Goal: Understand site structure

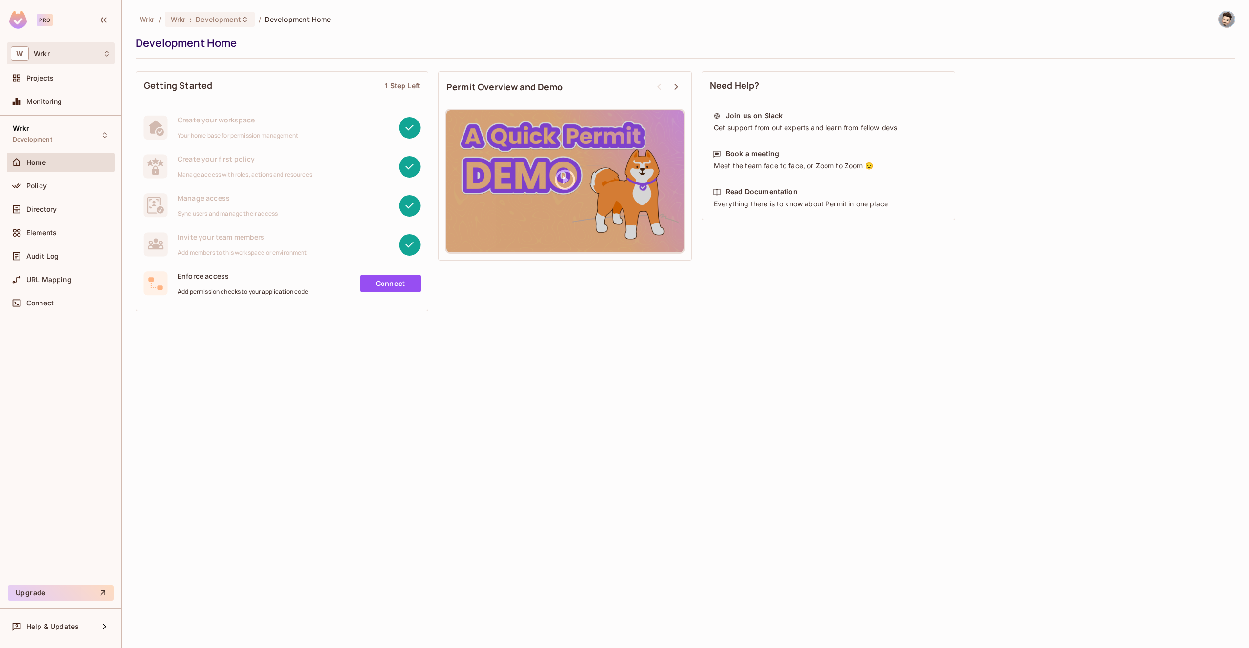
click at [55, 55] on div "W Wrkr" at bounding box center [61, 53] width 100 height 14
drag, startPoint x: 277, startPoint y: 49, endPoint x: 267, endPoint y: 48, distance: 9.3
click at [277, 49] on div at bounding box center [624, 324] width 1249 height 648
click at [41, 74] on span "Projects" at bounding box center [39, 78] width 27 height 8
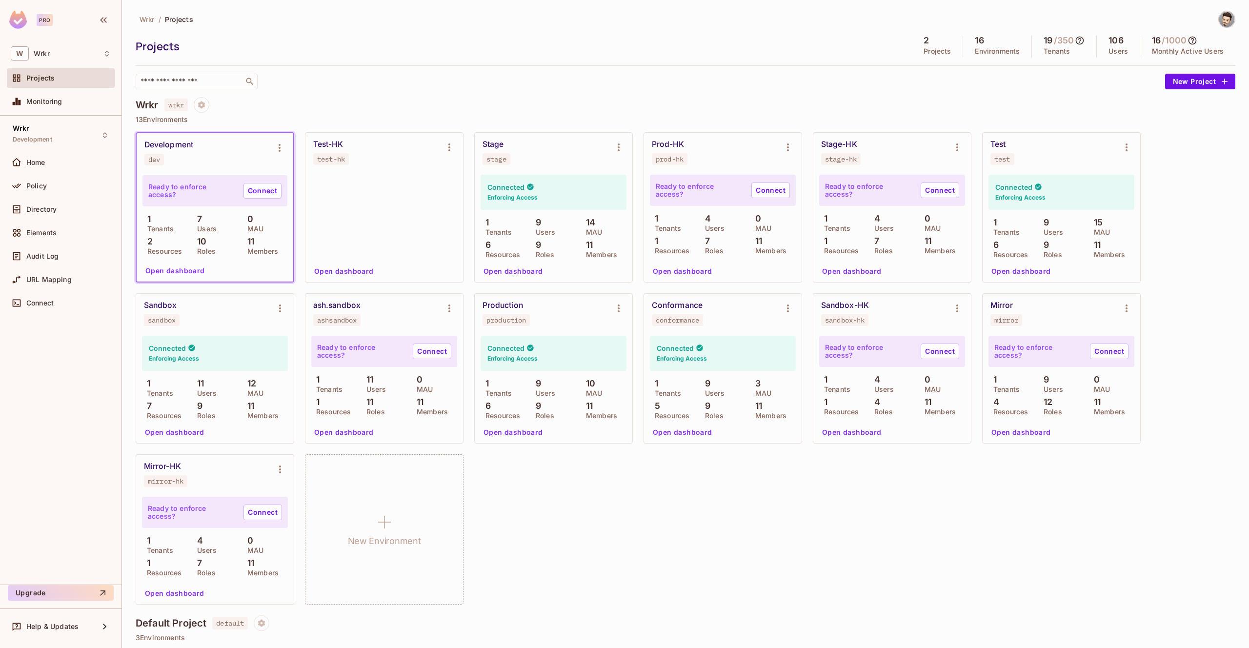
click at [230, 163] on div "Development dev" at bounding box center [206, 152] width 125 height 25
click at [174, 268] on button "Open dashboard" at bounding box center [175, 271] width 67 height 16
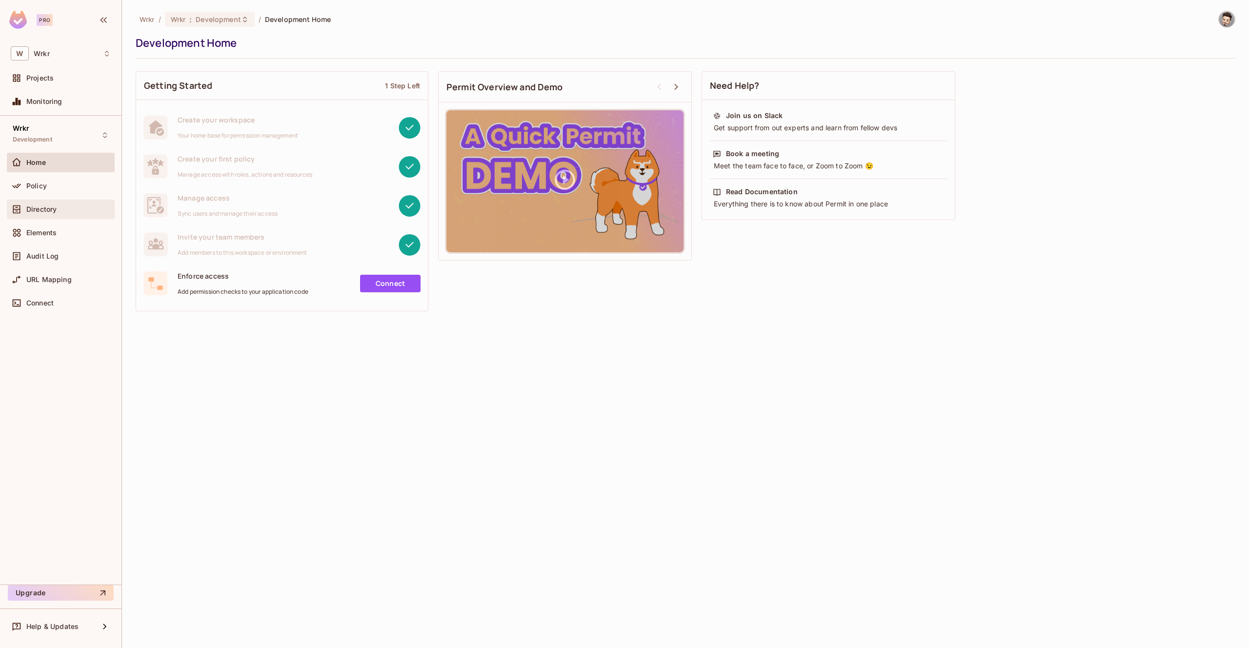
click at [44, 206] on span "Directory" at bounding box center [41, 209] width 30 height 8
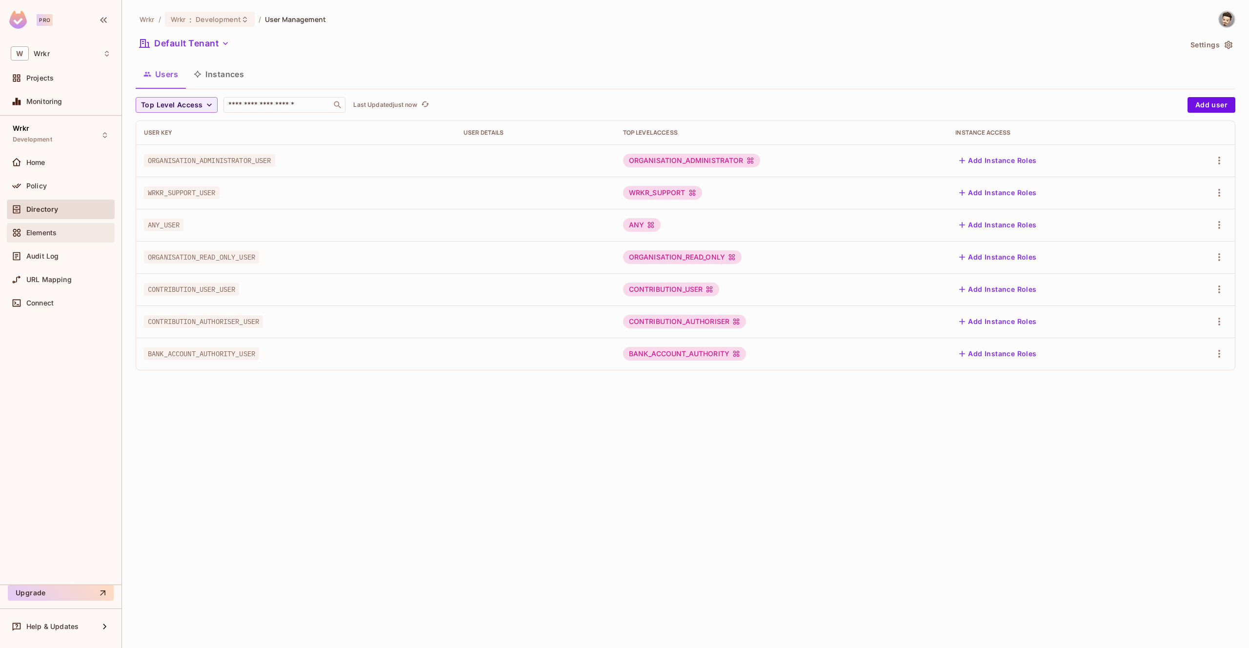
click at [51, 231] on span "Elements" at bounding box center [41, 233] width 30 height 8
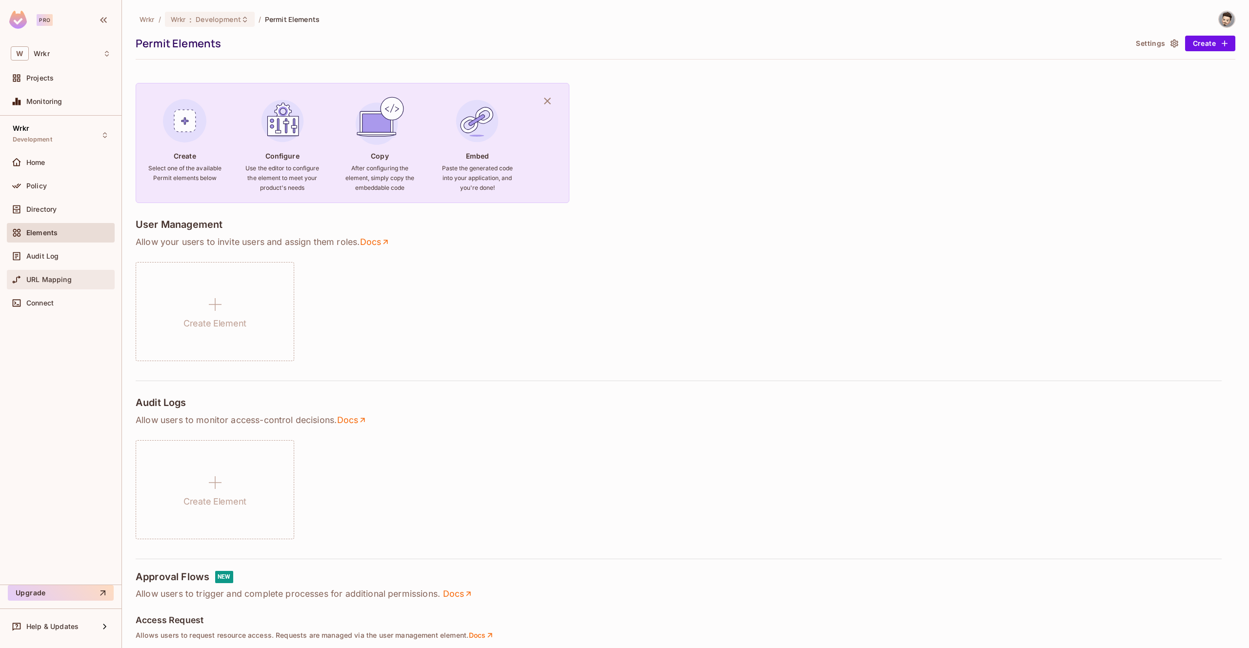
click at [47, 282] on span "URL Mapping" at bounding box center [48, 280] width 45 height 8
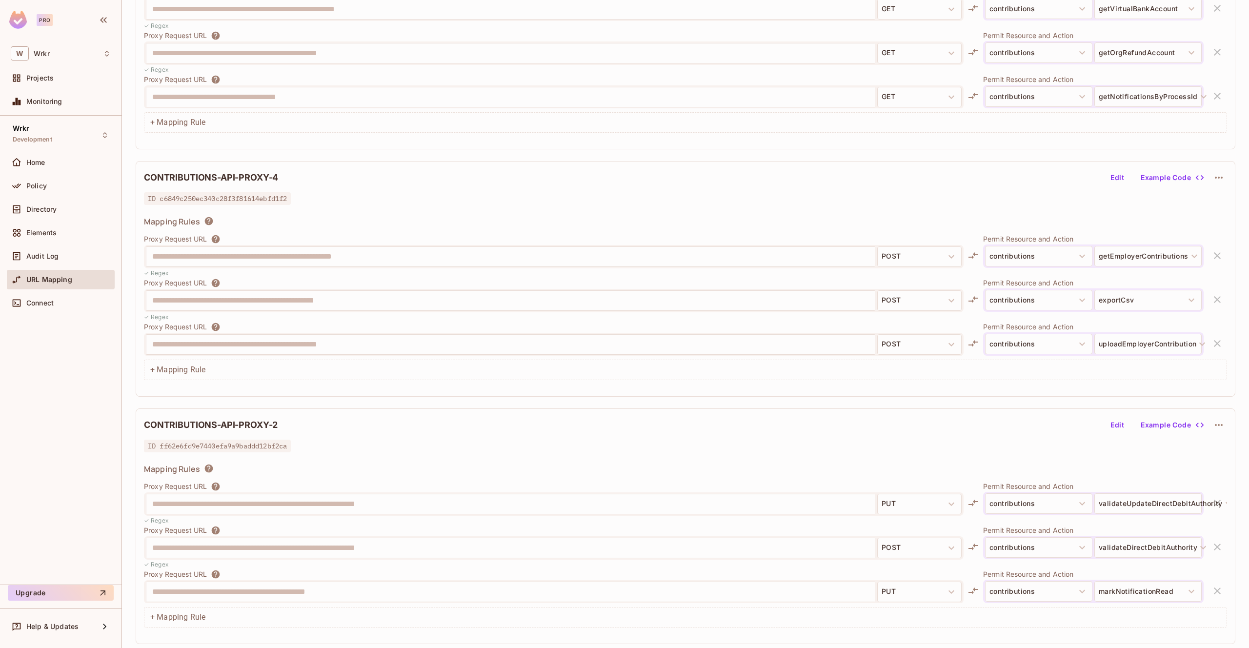
scroll to position [13, 0]
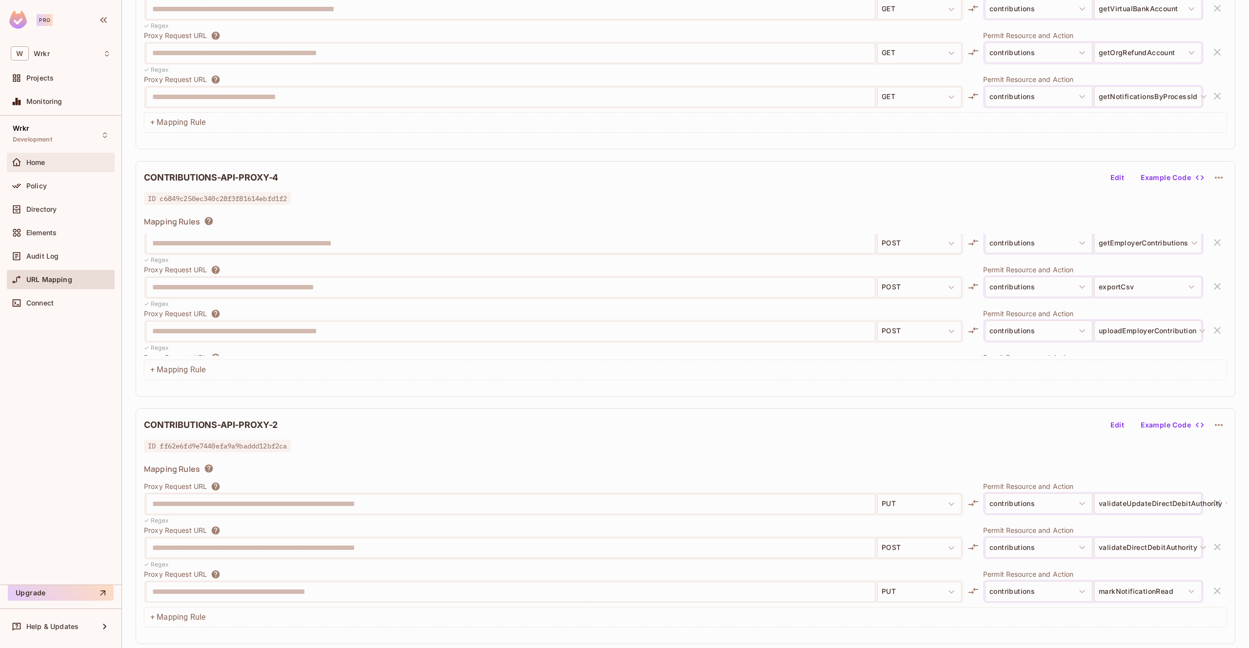
click at [48, 159] on div "Home" at bounding box center [68, 163] width 84 height 8
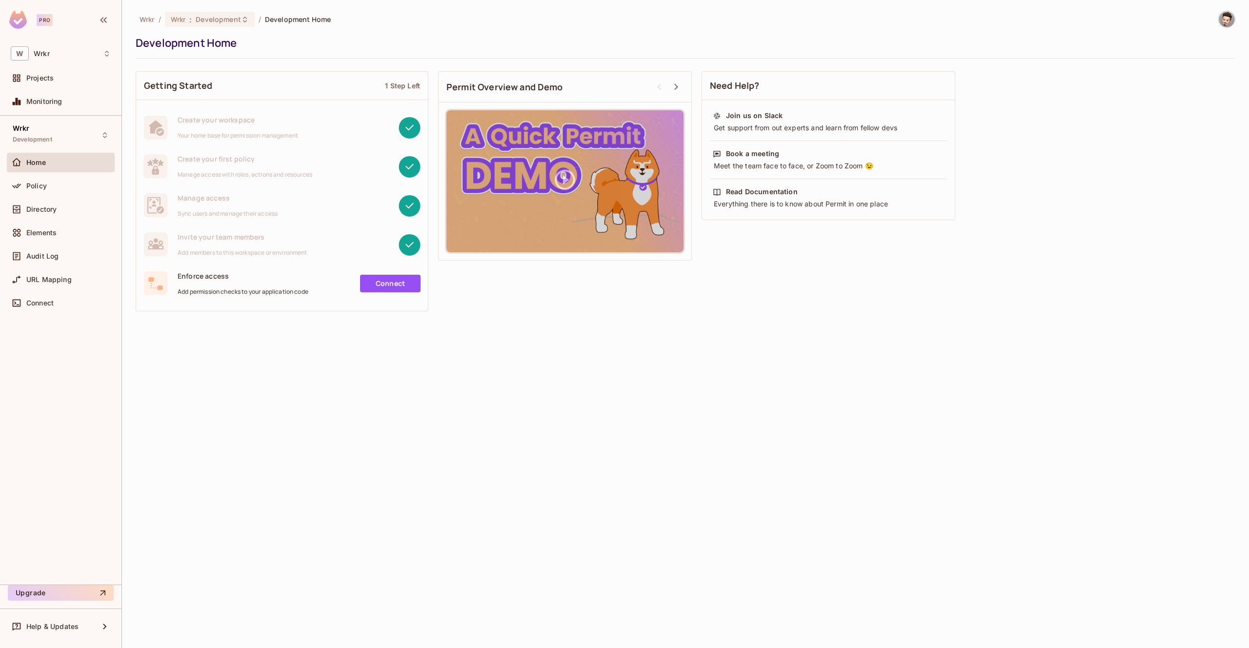
click at [200, 290] on span "Add permission checks to your application code" at bounding box center [243, 292] width 131 height 8
click at [69, 54] on div "W Wrkr" at bounding box center [61, 53] width 100 height 14
click at [68, 54] on div at bounding box center [624, 324] width 1249 height 648
click at [57, 75] on div "Projects" at bounding box center [68, 78] width 84 height 8
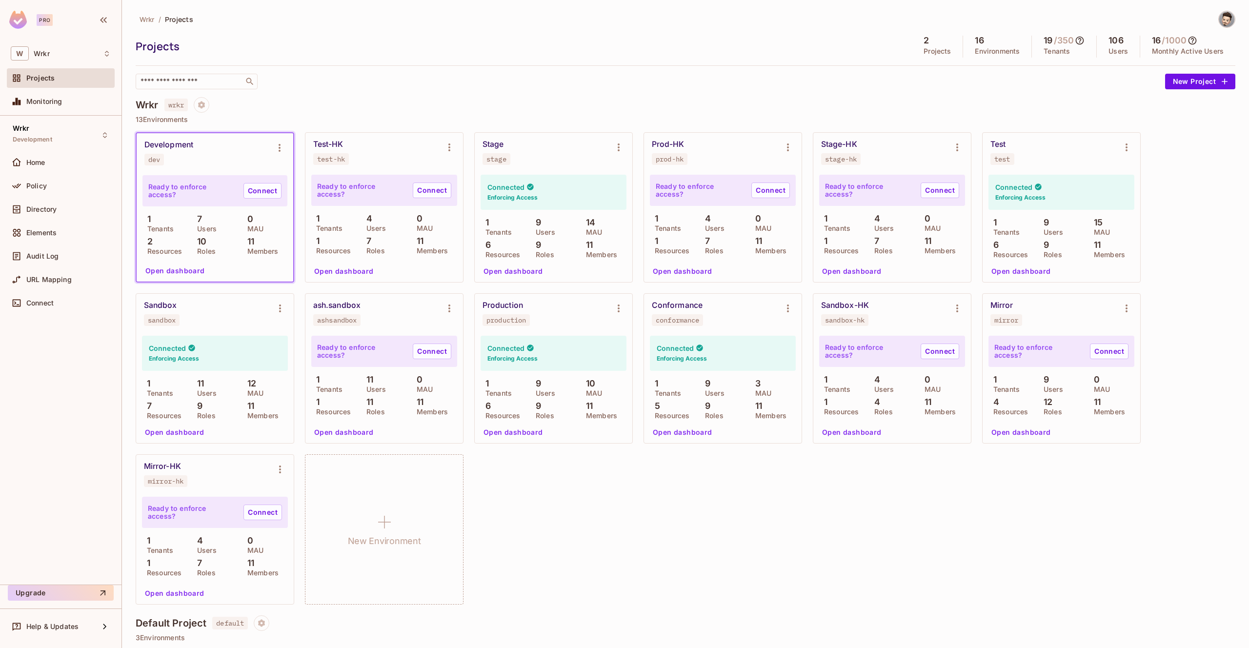
drag, startPoint x: 246, startPoint y: 320, endPoint x: 230, endPoint y: 327, distance: 18.1
click at [246, 320] on div "Sandbox sandbox" at bounding box center [207, 313] width 126 height 25
click at [215, 336] on div "Connected Enforcing Access" at bounding box center [215, 353] width 146 height 35
drag, startPoint x: 170, startPoint y: 360, endPoint x: 172, endPoint y: 339, distance: 21.0
click at [170, 360] on h6 "Enforcing Access" at bounding box center [174, 358] width 50 height 9
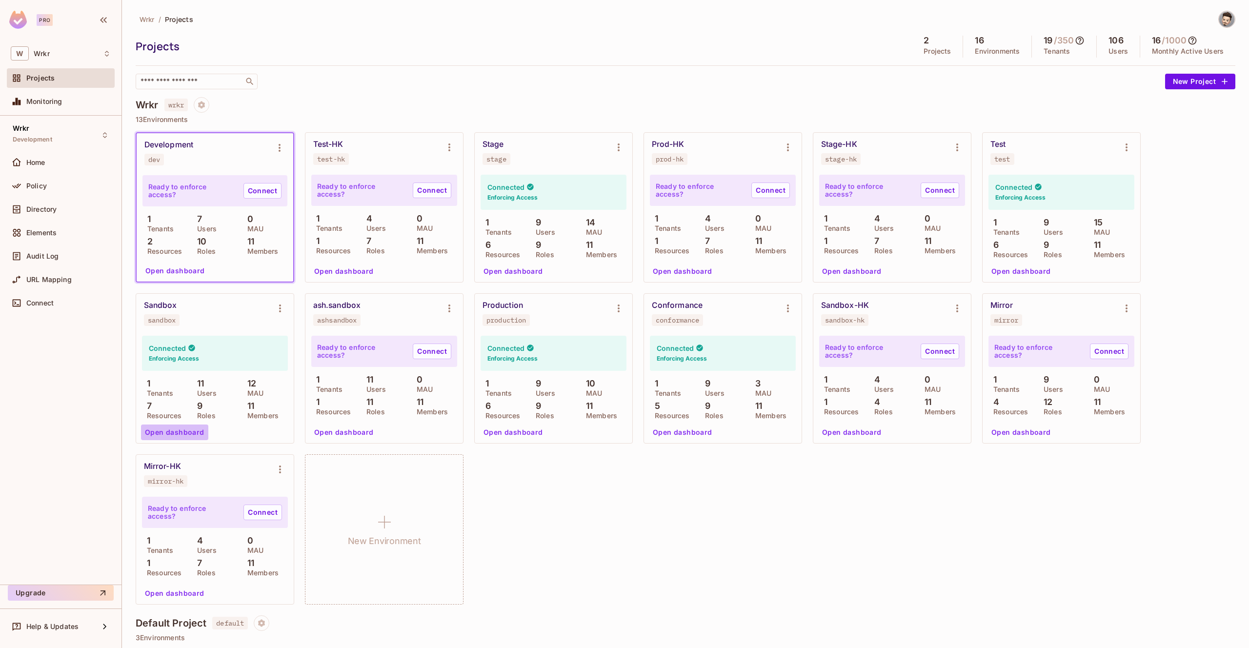
click at [176, 430] on button "Open dashboard" at bounding box center [174, 433] width 67 height 16
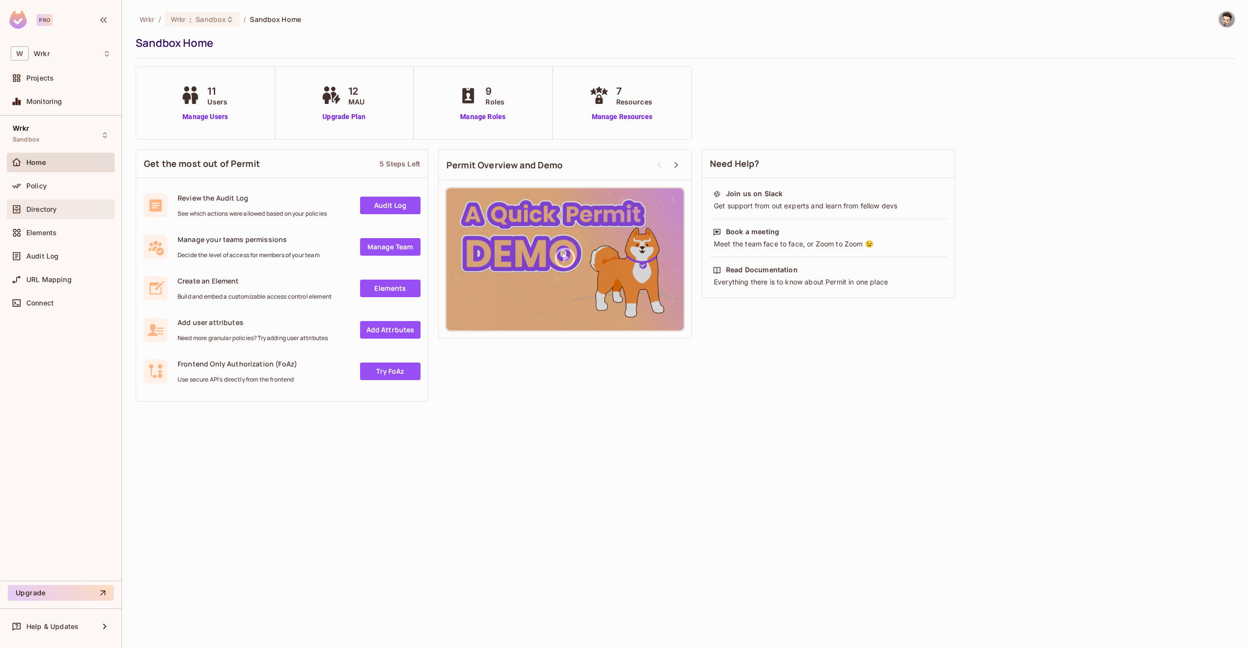
click at [41, 206] on span "Directory" at bounding box center [41, 209] width 30 height 8
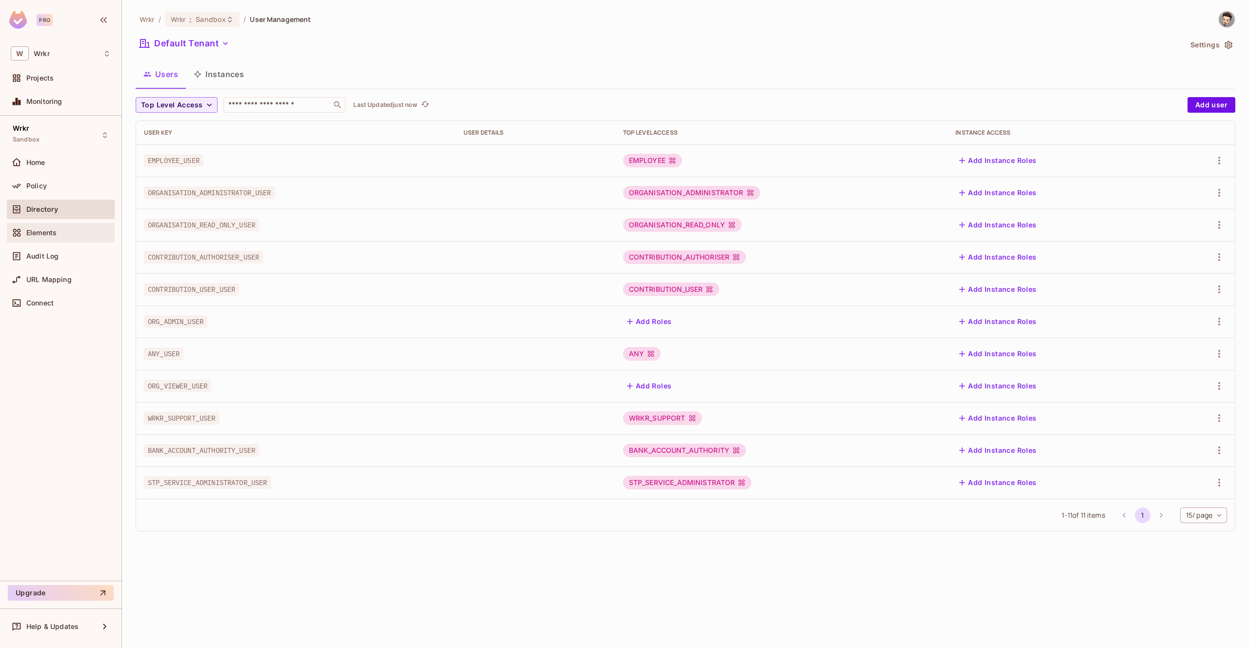
click at [41, 230] on span "Elements" at bounding box center [41, 233] width 30 height 8
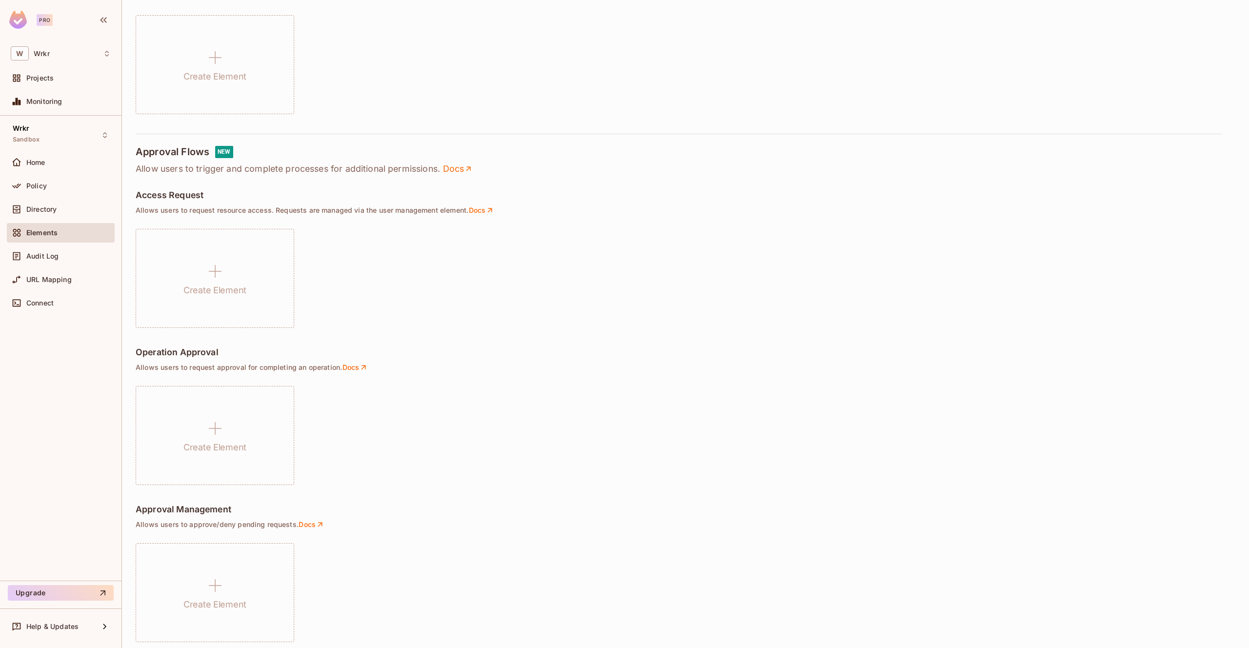
scroll to position [439, 0]
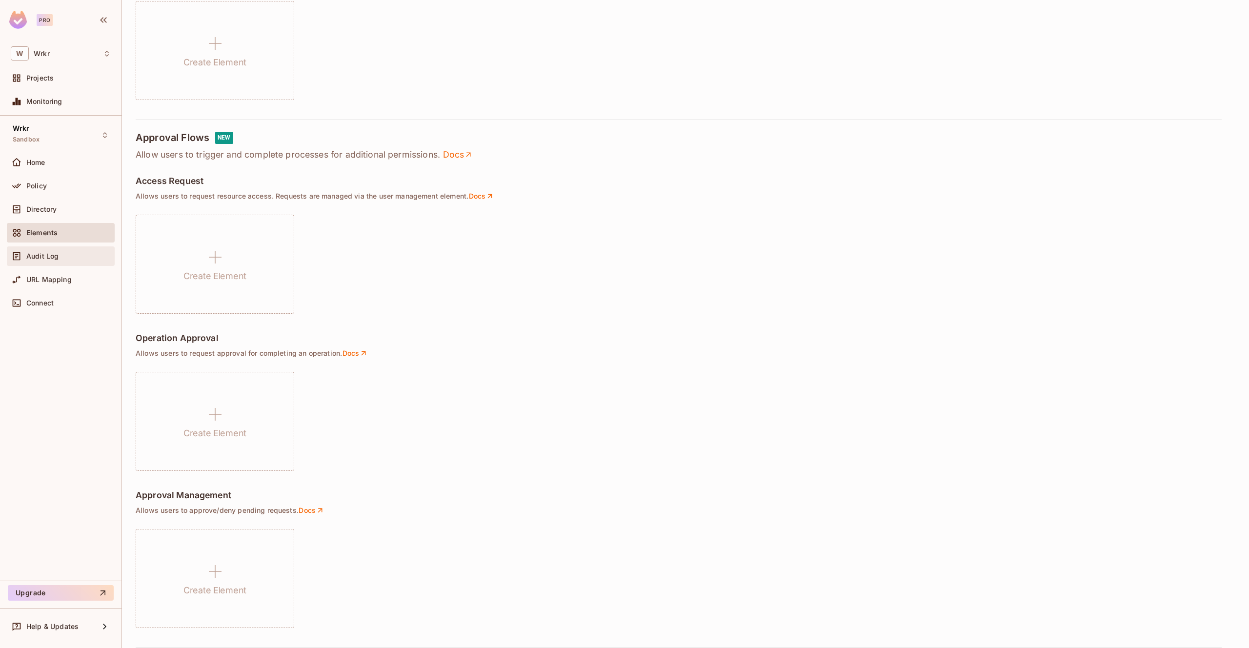
click at [56, 255] on span "Audit Log" at bounding box center [42, 256] width 32 height 8
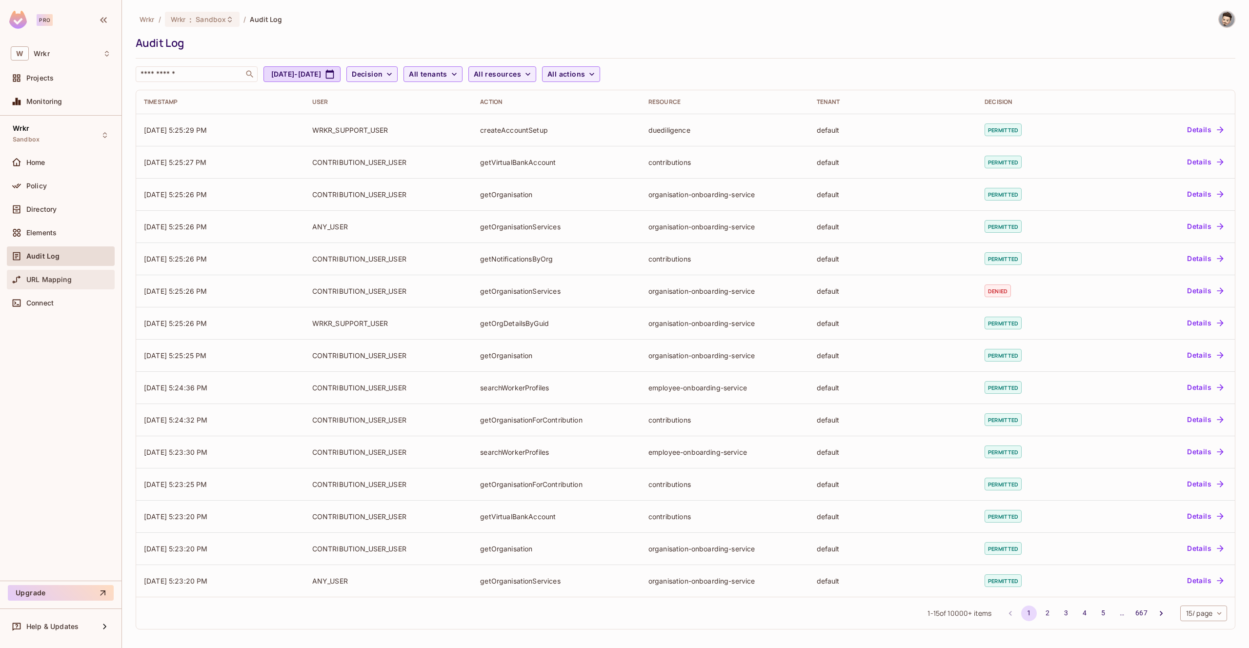
click at [55, 281] on span "URL Mapping" at bounding box center [48, 280] width 45 height 8
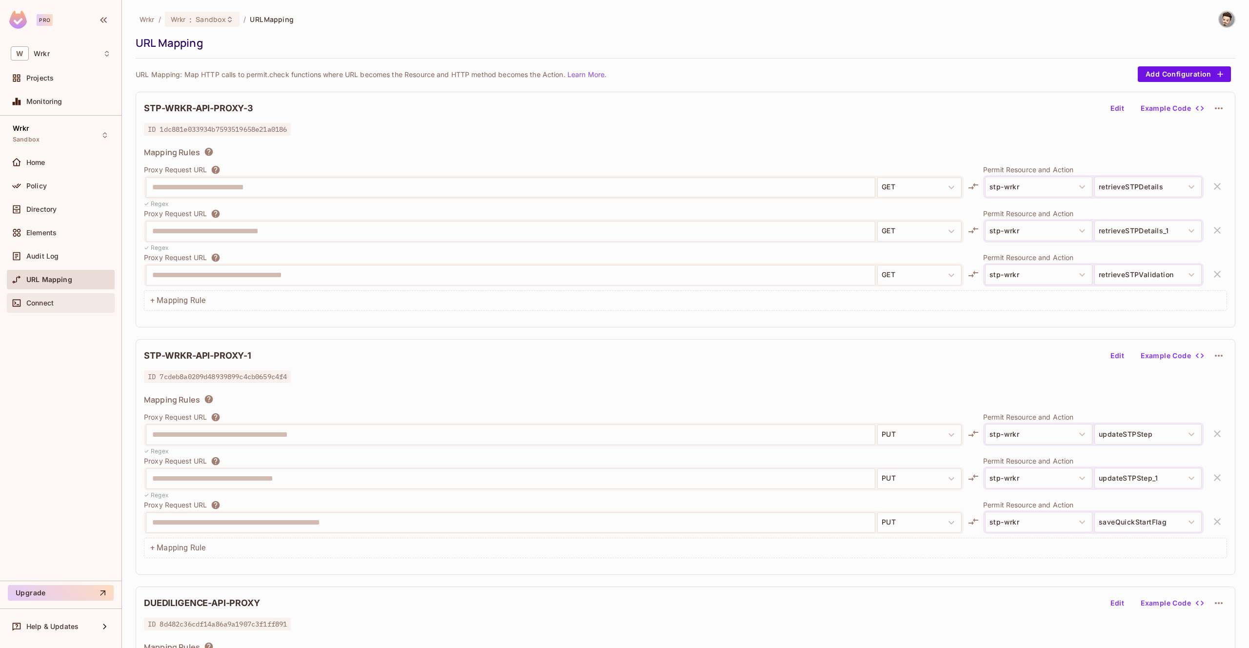
click at [41, 306] on span "Connect" at bounding box center [39, 303] width 27 height 8
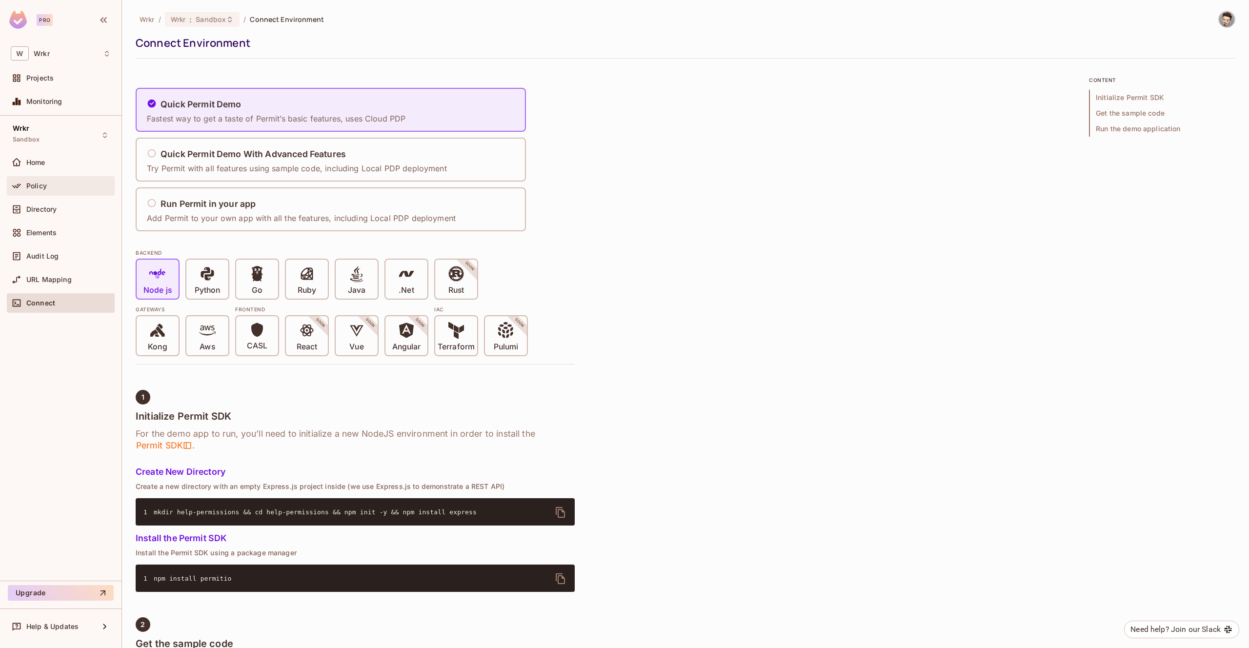
click at [37, 186] on span "Policy" at bounding box center [36, 186] width 20 height 8
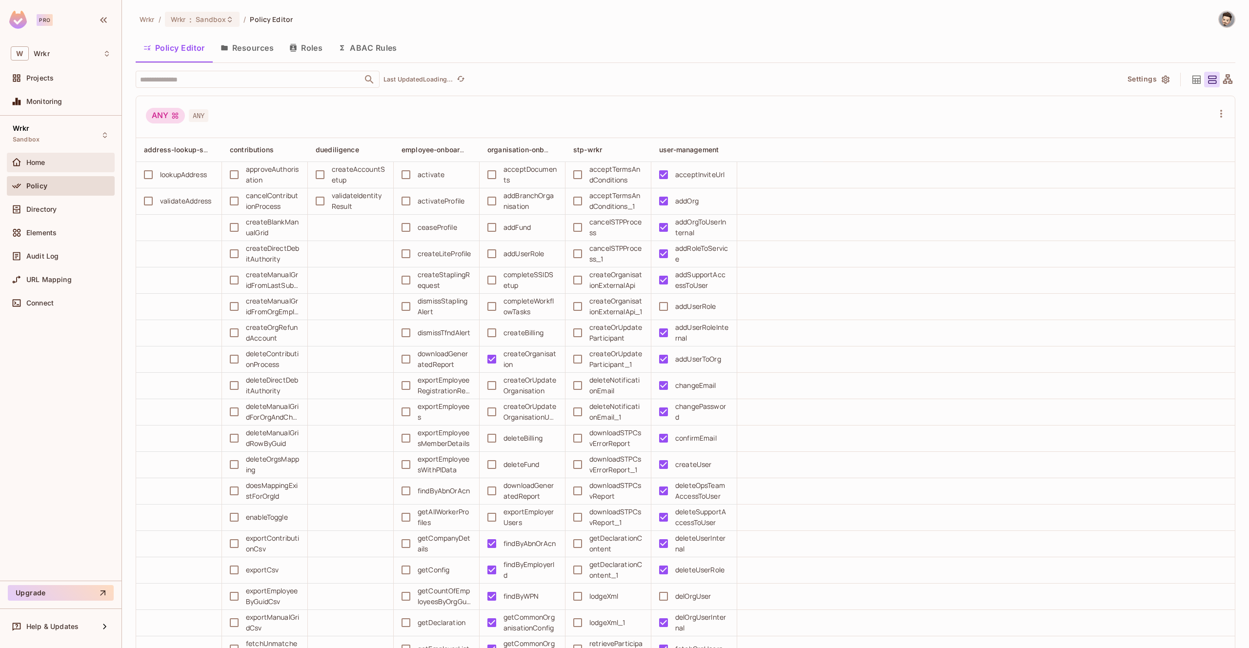
click at [40, 160] on span "Home" at bounding box center [35, 163] width 19 height 8
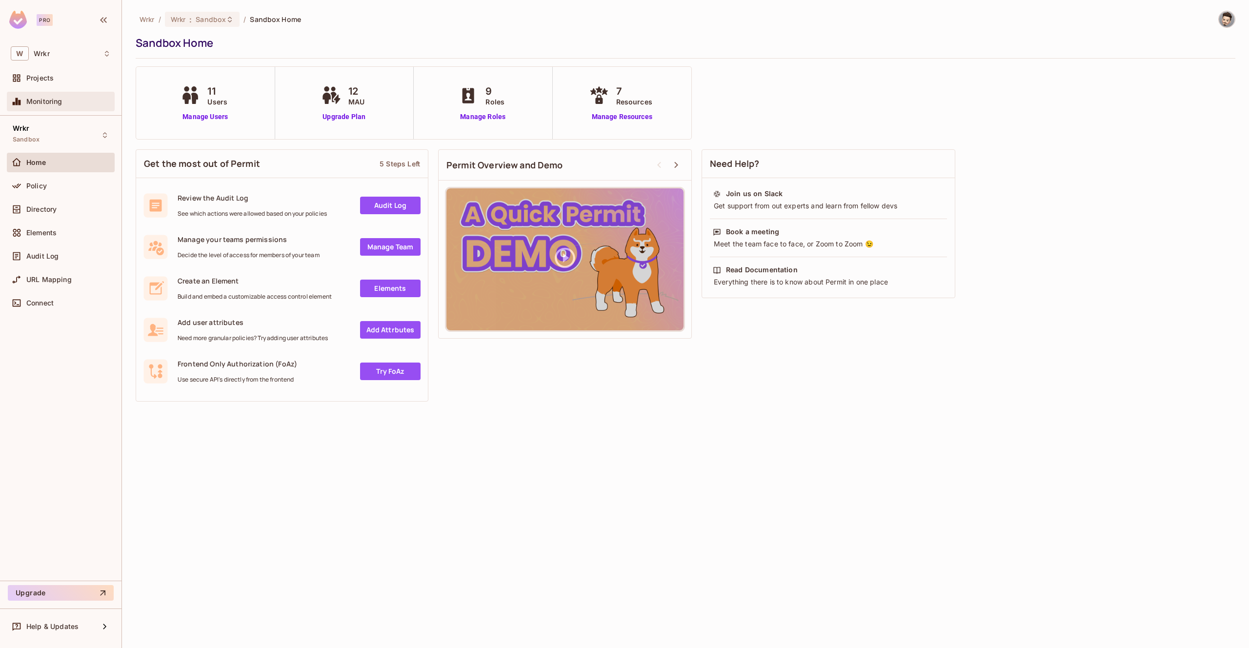
click at [49, 110] on div "Monitoring" at bounding box center [61, 102] width 108 height 20
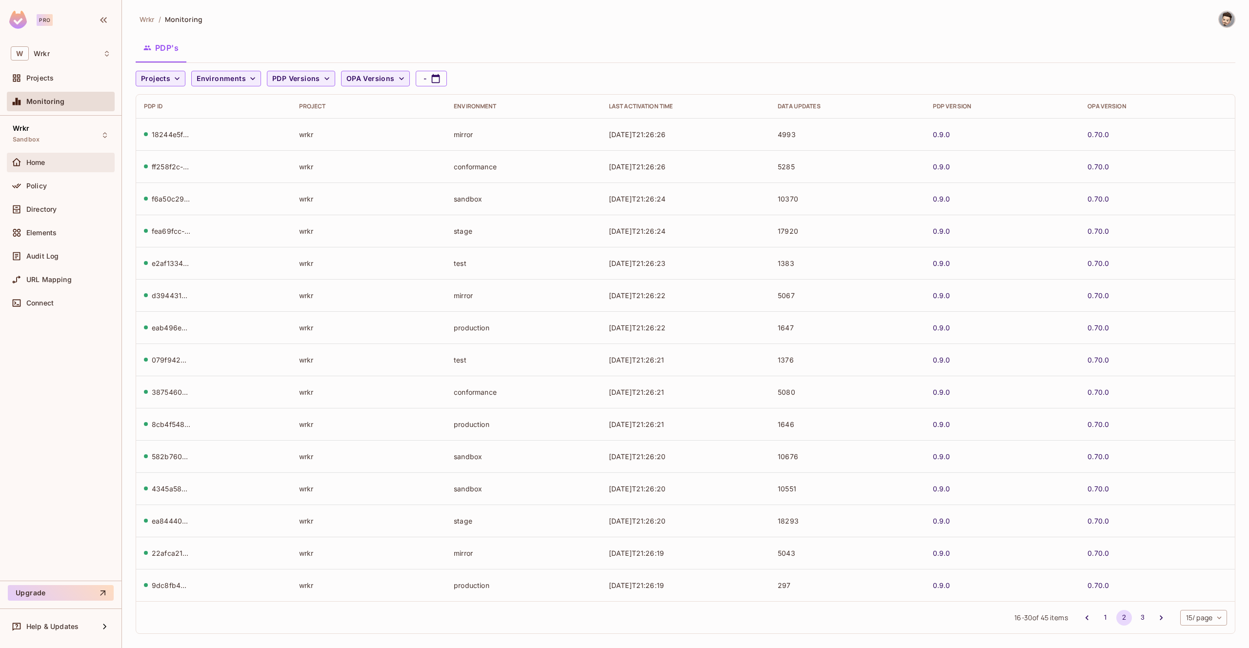
click at [39, 163] on span "Home" at bounding box center [35, 163] width 19 height 8
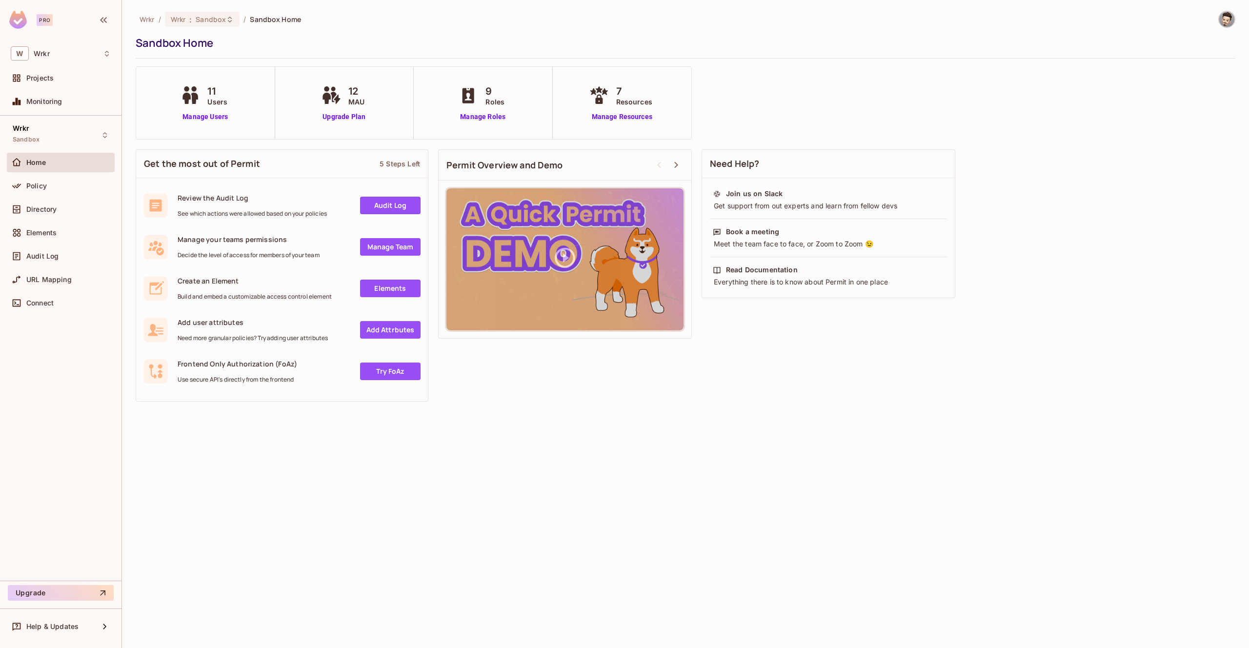
click at [386, 251] on link "Manage Team" at bounding box center [390, 247] width 61 height 18
click at [640, 116] on link "Manage Resources" at bounding box center [622, 117] width 70 height 10
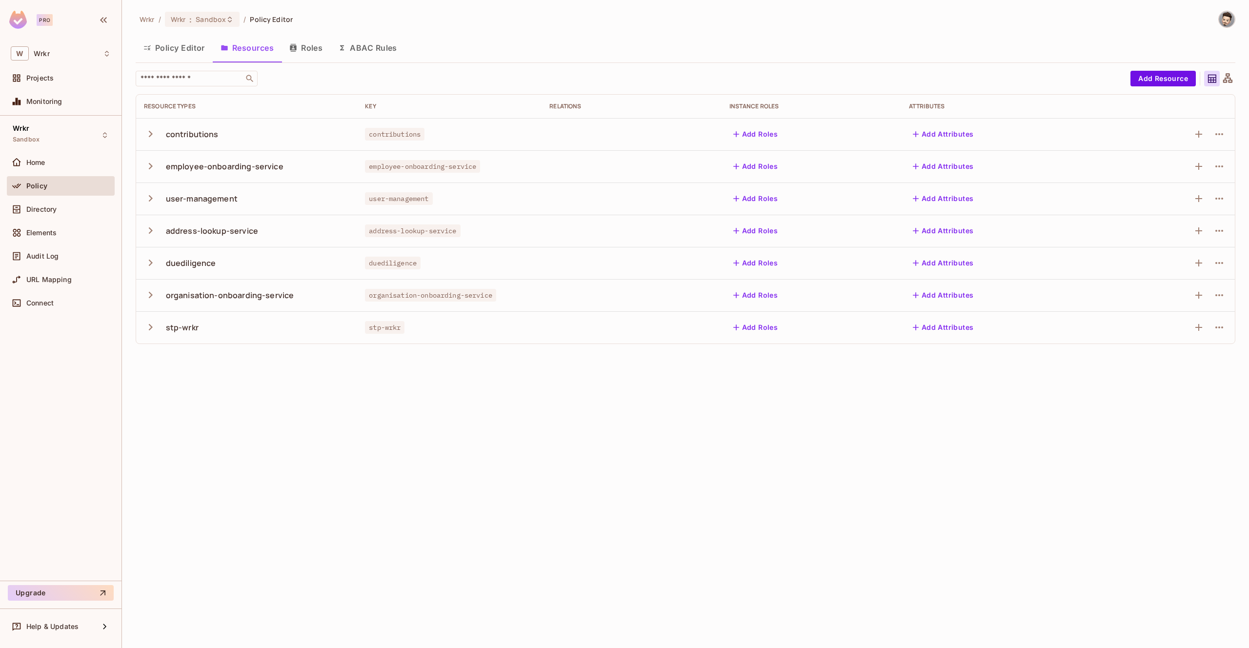
click at [151, 265] on icon "button" at bounding box center [150, 262] width 13 height 13
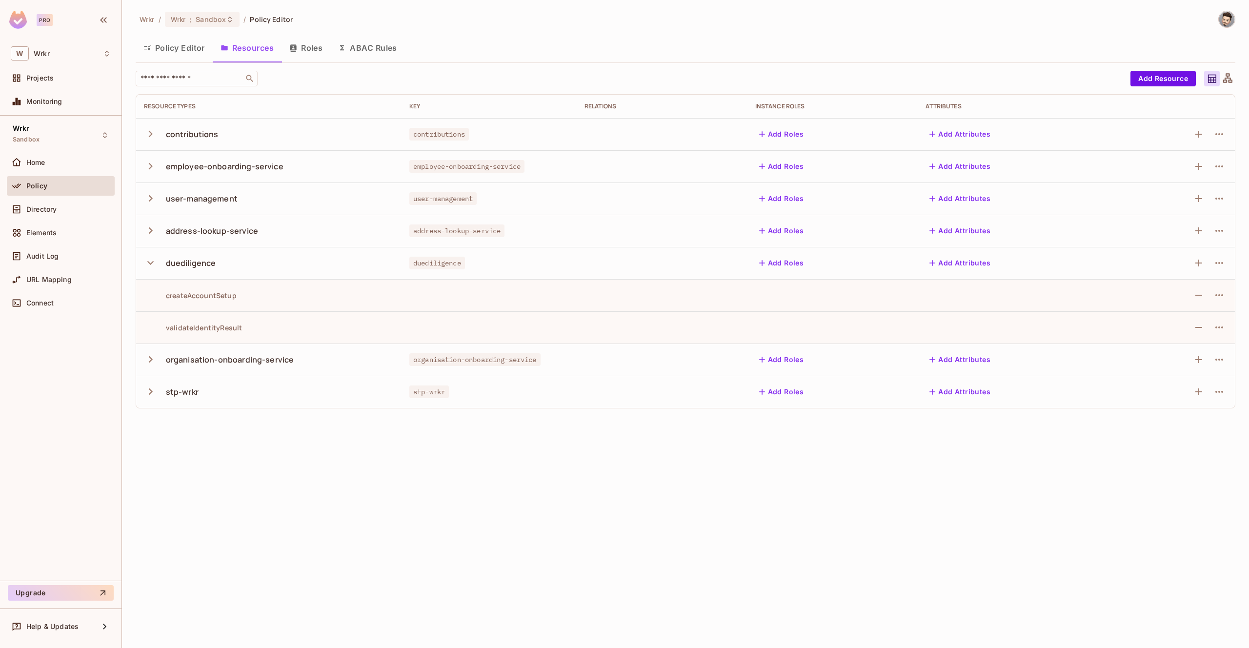
click at [220, 296] on div "createAccountSetup" at bounding box center [190, 295] width 93 height 9
click at [1220, 294] on icon "button" at bounding box center [1220, 295] width 12 height 12
click at [831, 303] on div at bounding box center [624, 324] width 1249 height 648
click at [808, 301] on td at bounding box center [833, 295] width 171 height 32
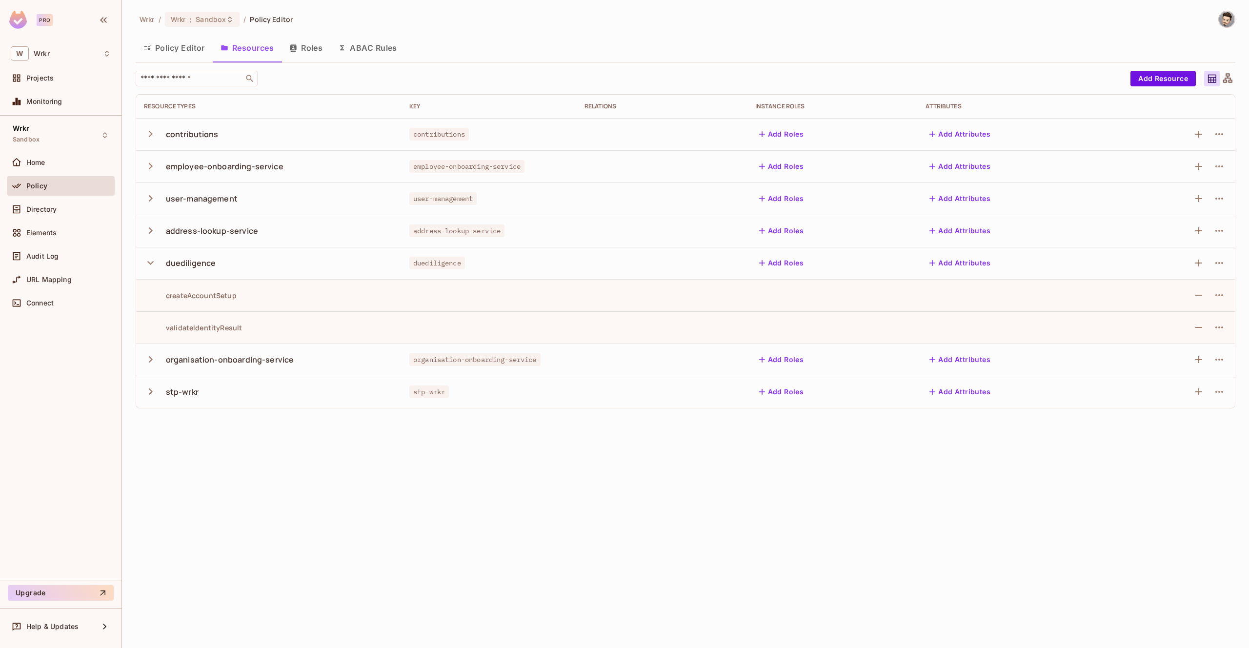
drag, startPoint x: 808, startPoint y: 301, endPoint x: 600, endPoint y: 316, distance: 208.5
click at [808, 301] on td at bounding box center [833, 295] width 171 height 32
click at [223, 297] on div "createAccountSetup" at bounding box center [190, 295] width 93 height 9
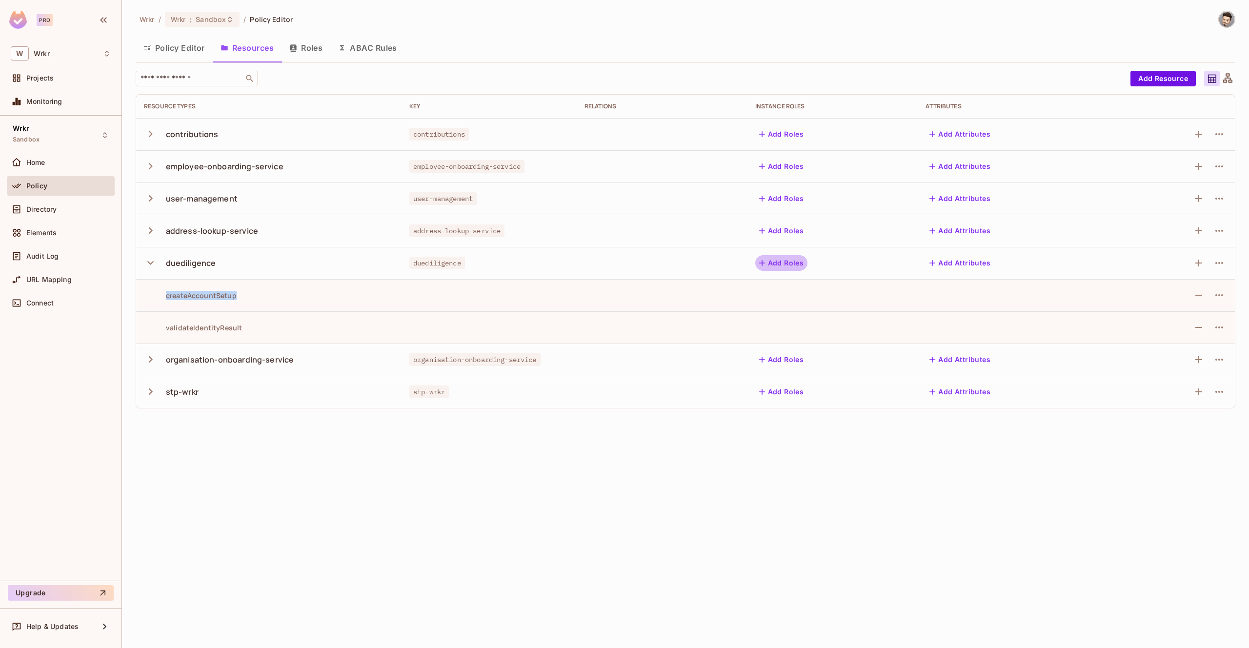
click at [794, 263] on button "Add Roles" at bounding box center [782, 263] width 53 height 16
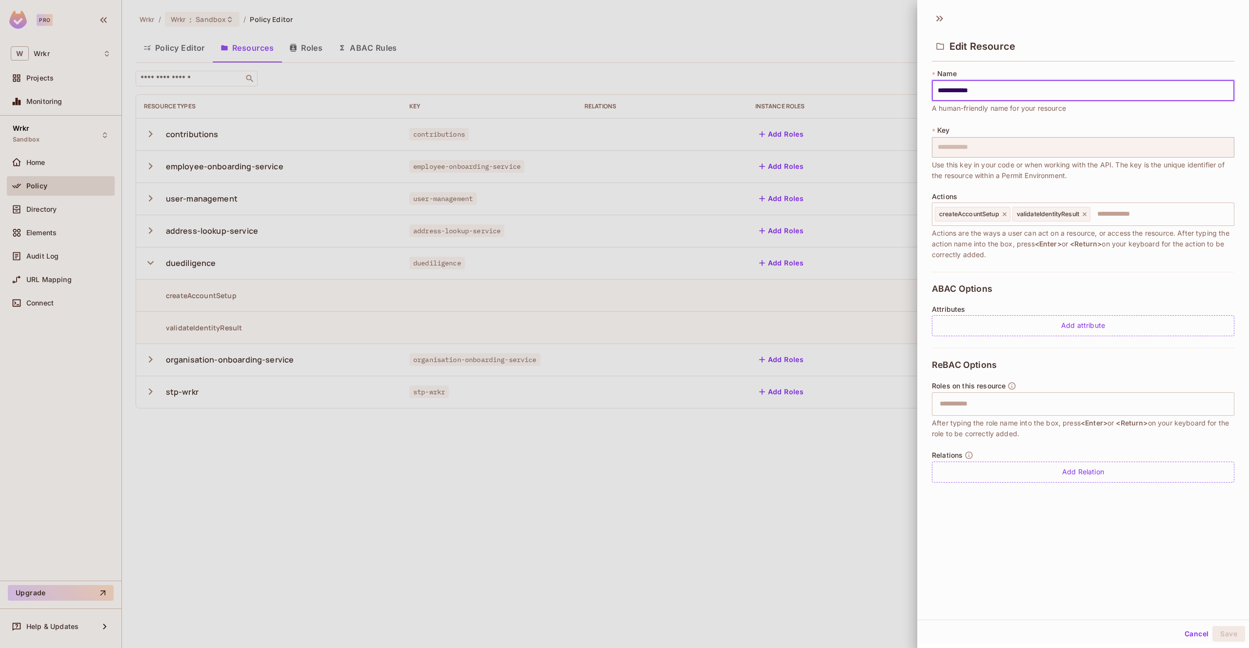
click at [936, 16] on icon at bounding box center [940, 19] width 16 height 16
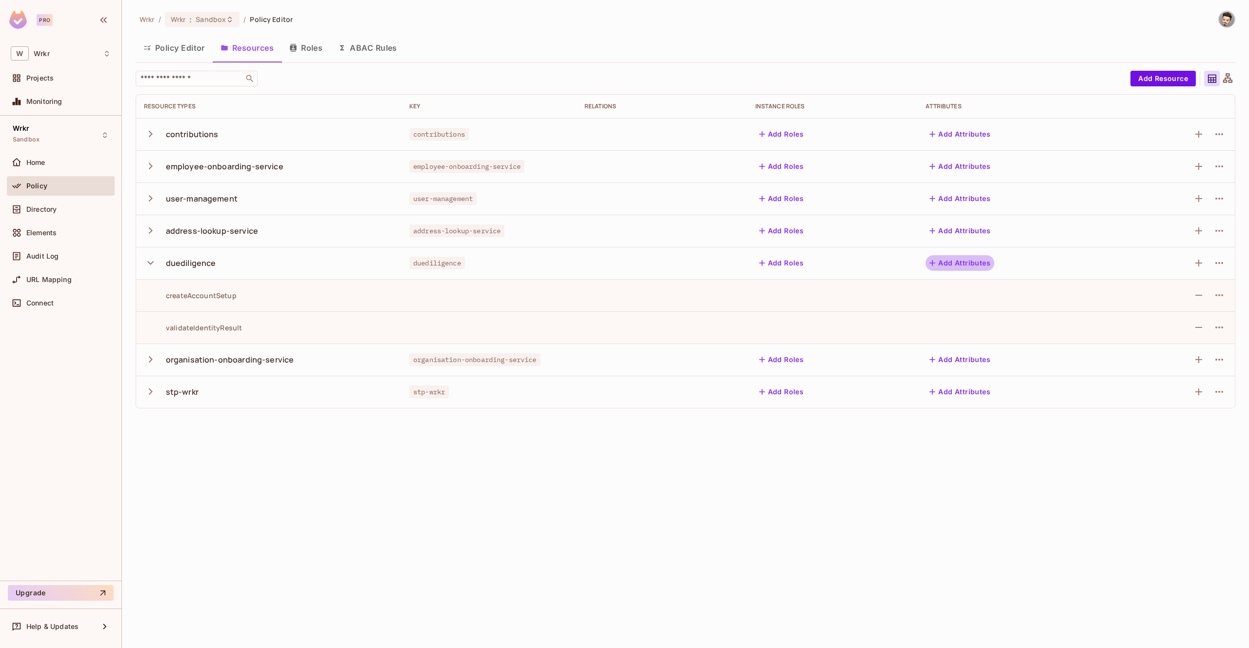
click at [966, 265] on button "Add Attributes" at bounding box center [960, 263] width 69 height 16
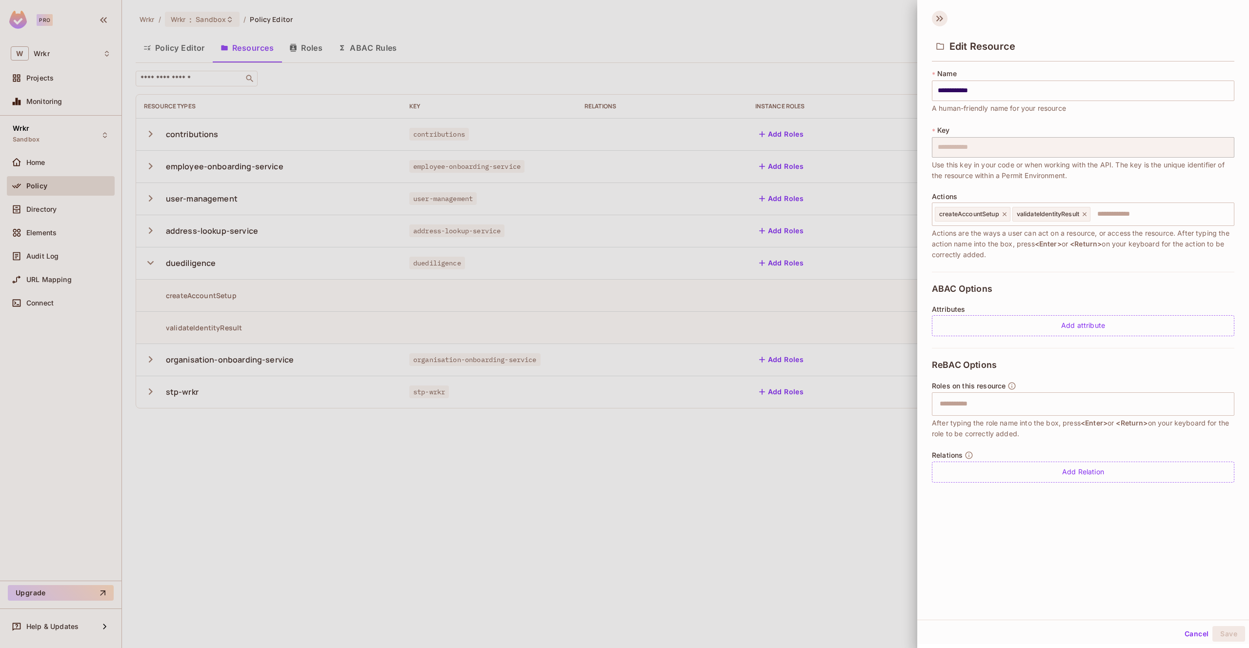
click at [938, 15] on icon at bounding box center [940, 19] width 16 height 16
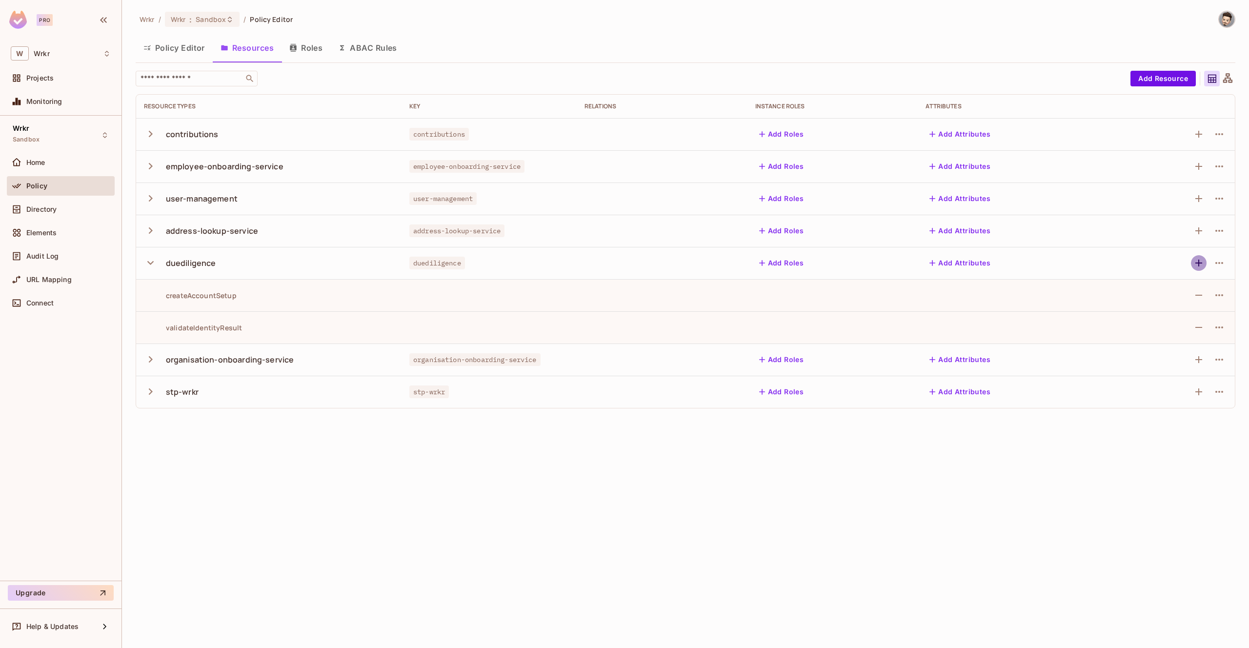
click at [1202, 264] on icon "button" at bounding box center [1199, 263] width 12 height 12
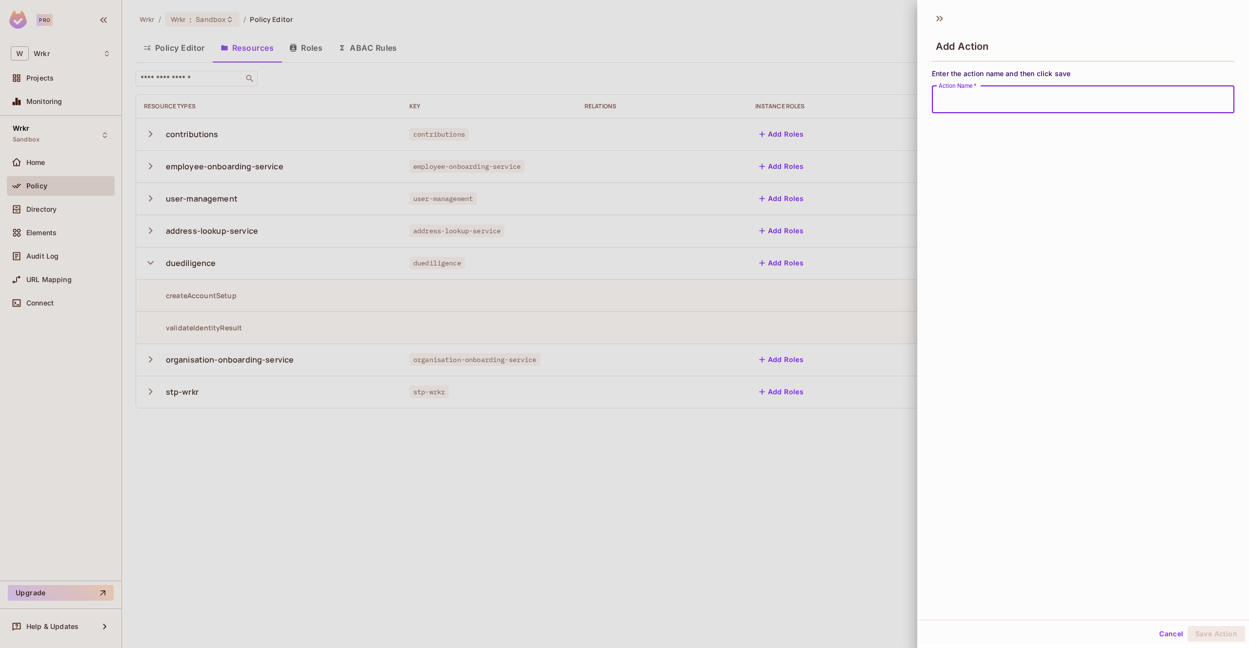
click at [839, 227] on div at bounding box center [624, 324] width 1249 height 648
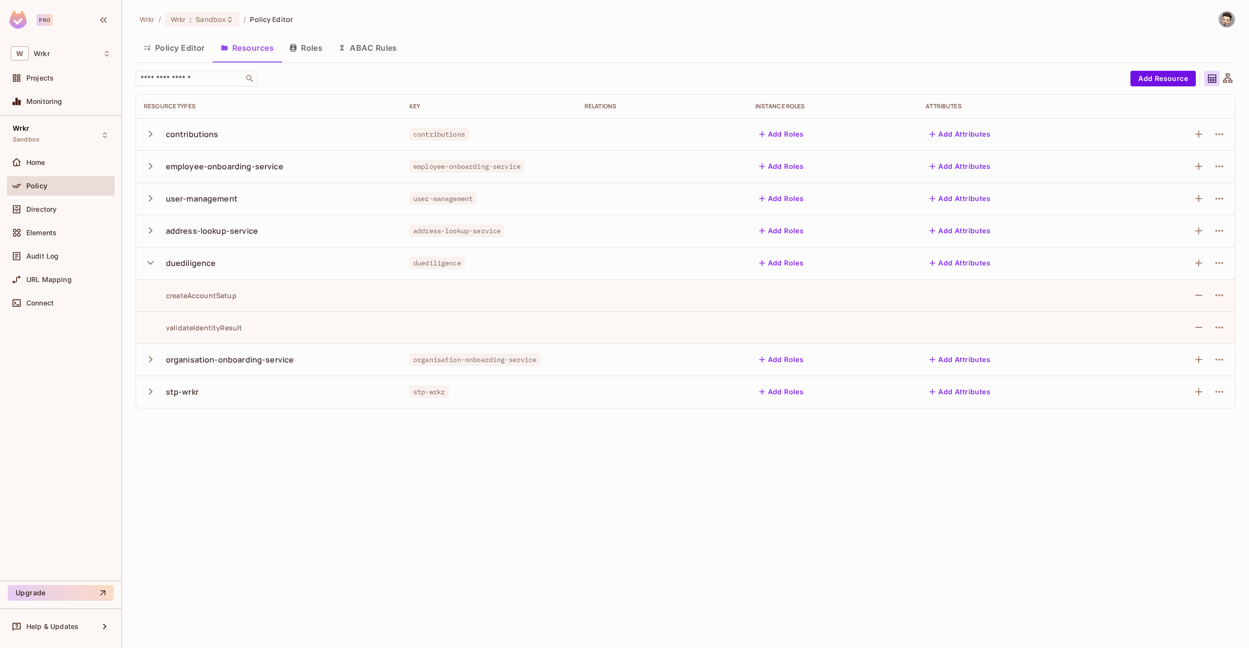
click at [154, 227] on icon "button" at bounding box center [150, 230] width 13 height 13
